Goal: Task Accomplishment & Management: Use online tool/utility

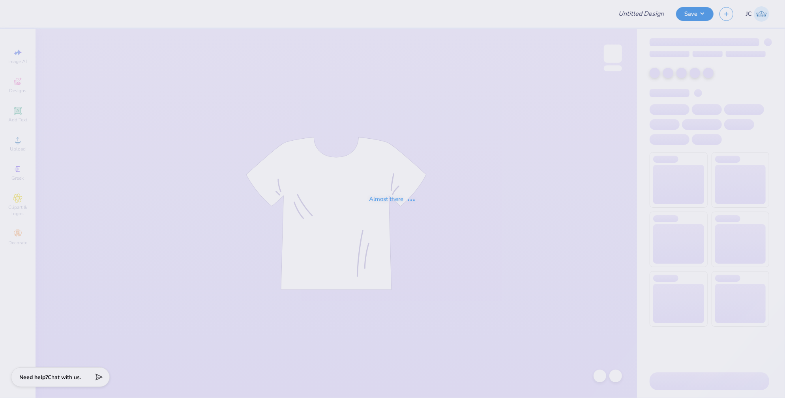
type input "Boulder Sig Tau Rush F25"
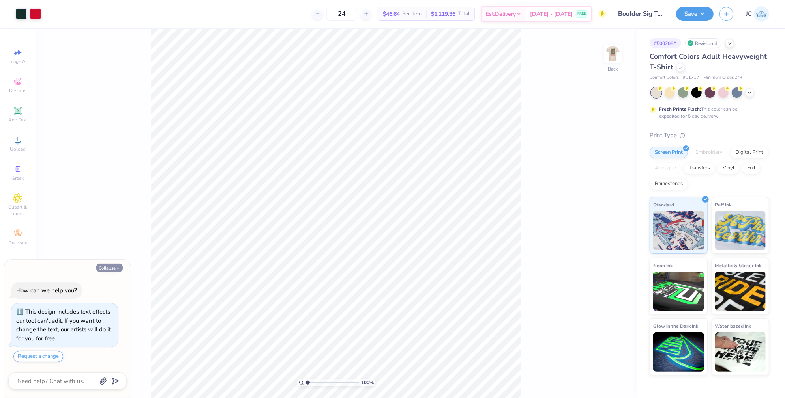
click at [119, 266] on button "Collapse" at bounding box center [109, 268] width 26 height 8
type textarea "x"
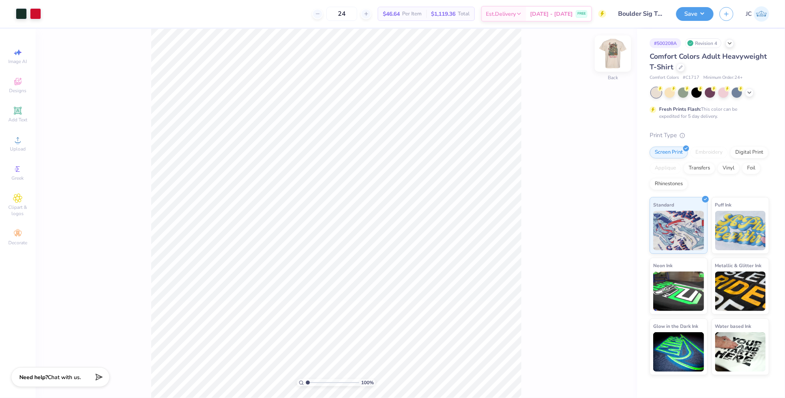
click at [612, 59] on img at bounding box center [613, 54] width 32 height 32
click at [37, 14] on div at bounding box center [35, 12] width 11 height 11
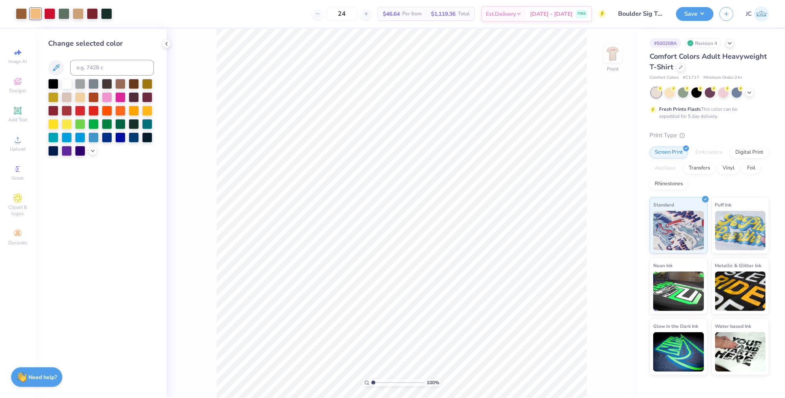
click at [111, 58] on div "Change selected color" at bounding box center [101, 97] width 106 height 118
click at [109, 74] on input at bounding box center [112, 68] width 84 height 16
type input "728"
click at [689, 12] on button "Save" at bounding box center [694, 13] width 37 height 14
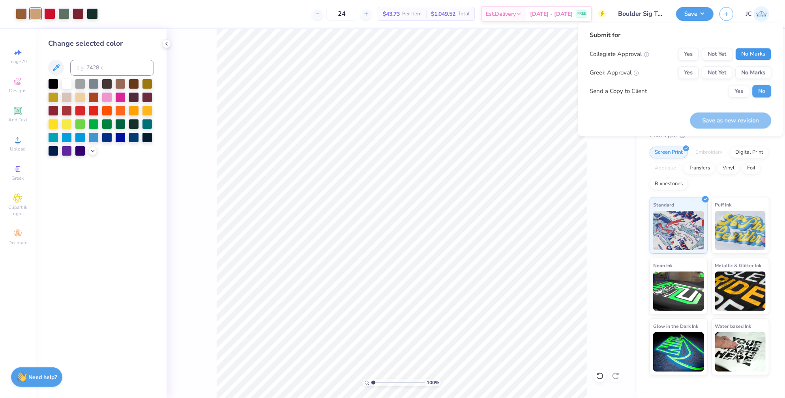
click at [760, 48] on button "No Marks" at bounding box center [753, 54] width 36 height 13
click at [717, 77] on button "Not Yet" at bounding box center [717, 73] width 30 height 13
click at [732, 118] on button "Save as new revision" at bounding box center [730, 120] width 81 height 16
